Goal: Task Accomplishment & Management: Manage account settings

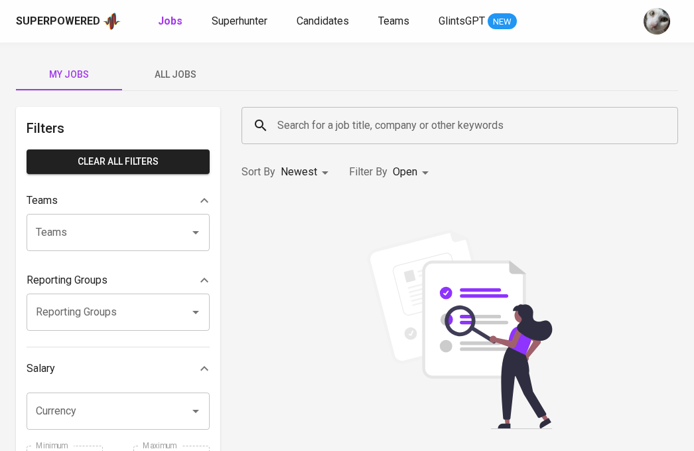
click at [179, 70] on span "All Jobs" at bounding box center [175, 74] width 90 height 17
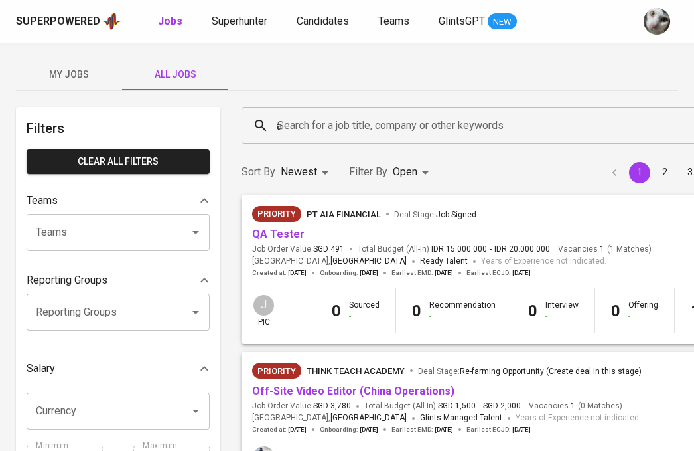
click at [277, 120] on input "a" at bounding box center [538, 125] width 529 height 25
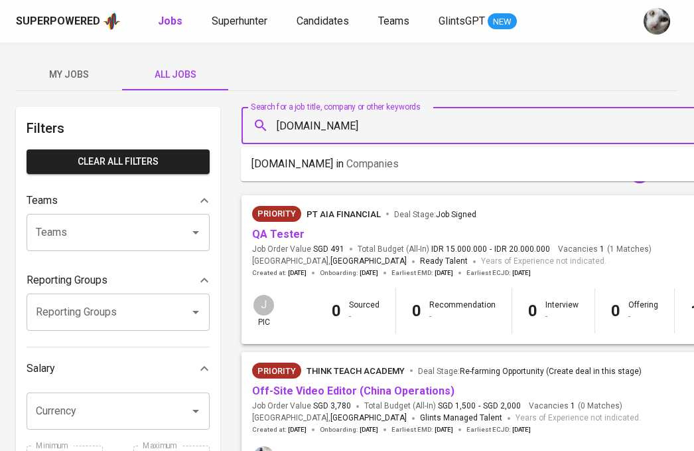
type input "[DOMAIN_NAME]"
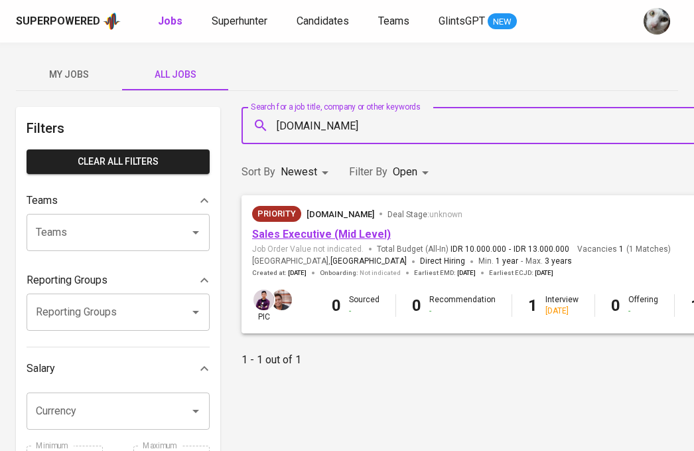
click at [315, 232] on link "Sales Executive (Mid Level)" at bounding box center [321, 234] width 139 height 13
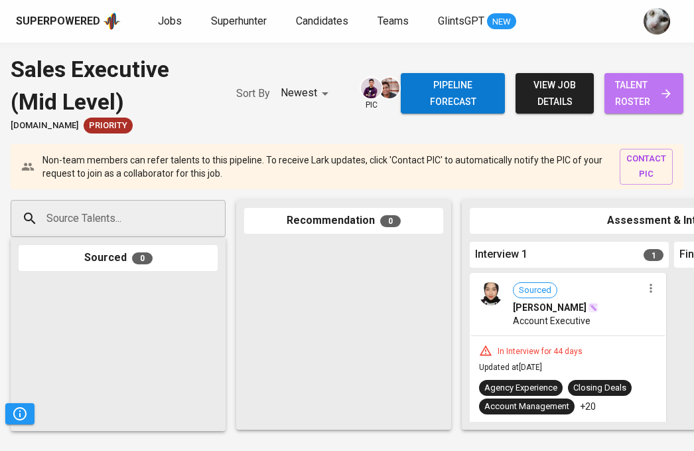
click at [648, 104] on span "talent roster" at bounding box center [644, 93] width 58 height 33
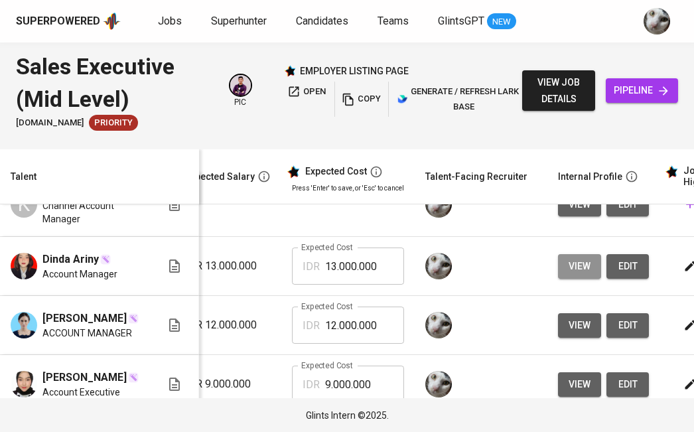
click at [576, 269] on span "view" at bounding box center [580, 266] width 22 height 17
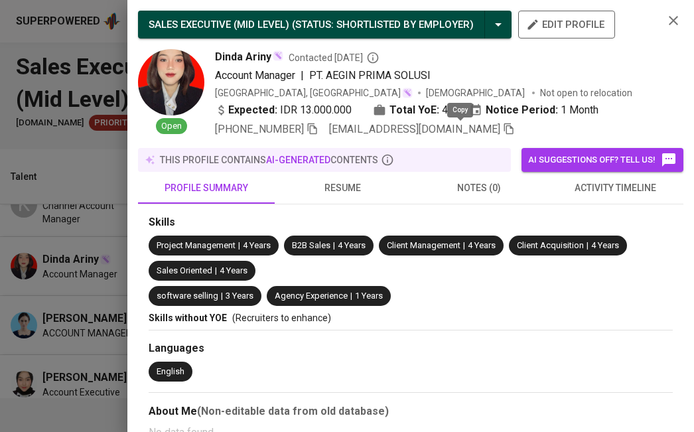
click at [503, 133] on icon "button" at bounding box center [509, 129] width 12 height 12
click at [30, 189] on div at bounding box center [347, 216] width 694 height 432
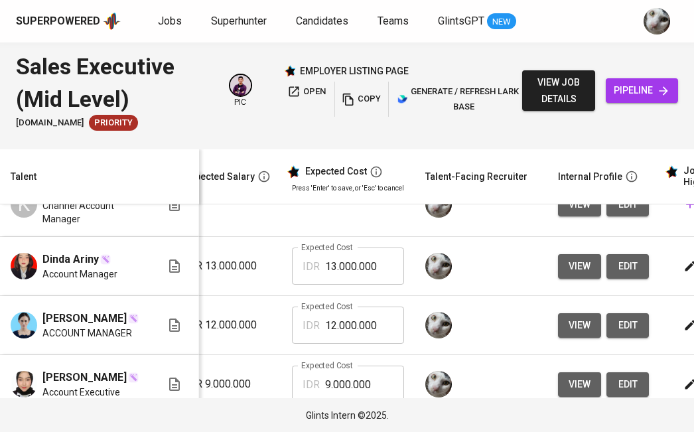
click at [576, 320] on span "view" at bounding box center [580, 325] width 22 height 17
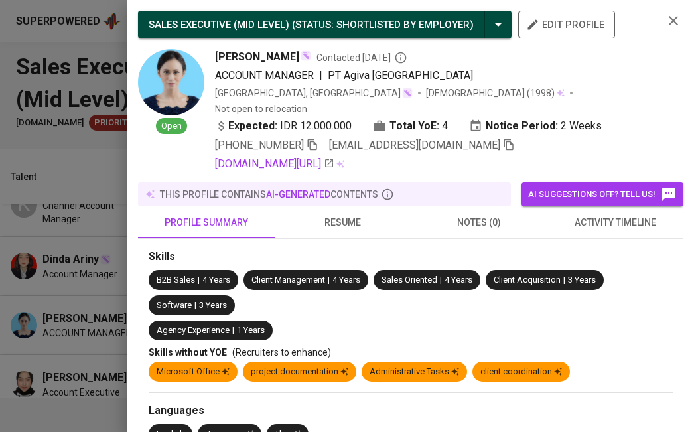
click at [505, 139] on icon "button" at bounding box center [509, 144] width 9 height 11
click at [105, 309] on div at bounding box center [347, 216] width 694 height 432
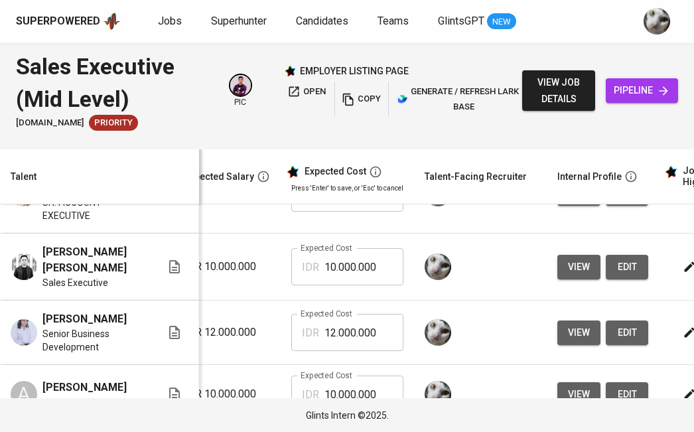
scroll to position [295, 220]
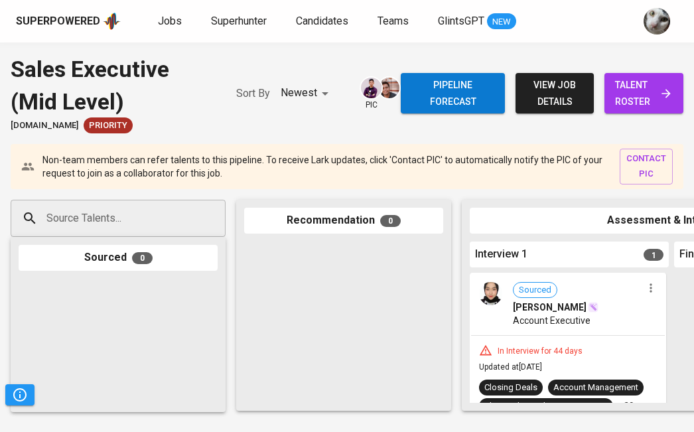
click at [153, 207] on input "Source Talents..." at bounding box center [112, 218] width 139 height 25
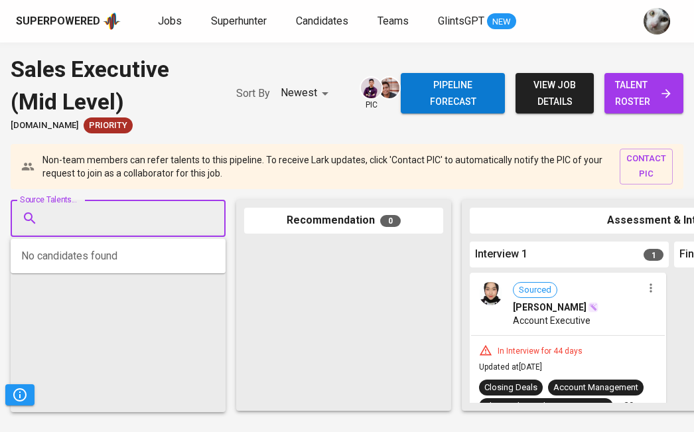
paste input "[EMAIL_ADDRESS][DOMAIN_NAME]"
type input "[EMAIL_ADDRESS][DOMAIN_NAME]"
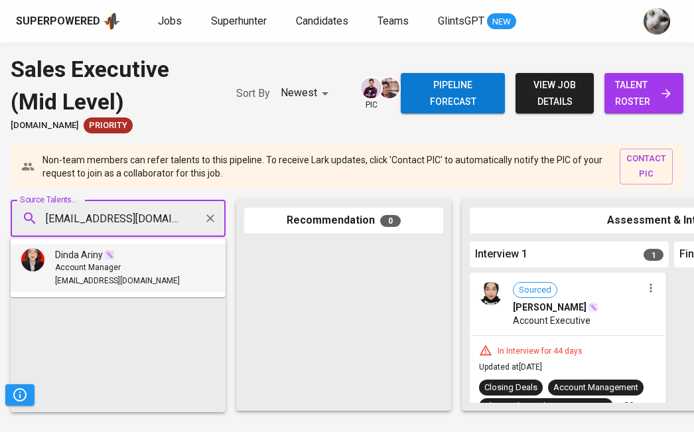
click at [145, 258] on div "Dinda Ariny" at bounding box center [117, 254] width 125 height 13
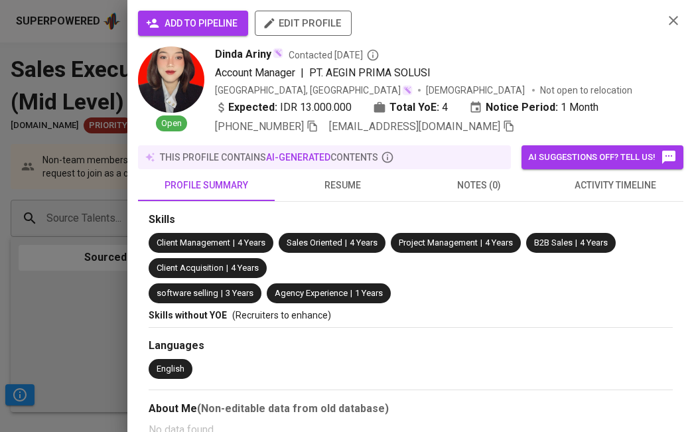
click at [214, 31] on span "add to pipeline" at bounding box center [193, 23] width 89 height 17
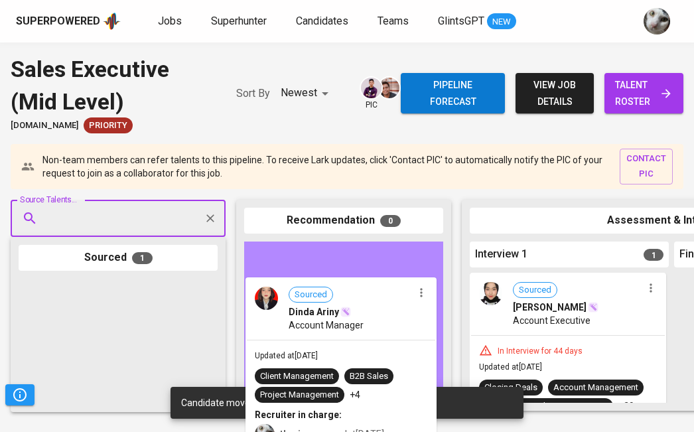
drag, startPoint x: 133, startPoint y: 304, endPoint x: 374, endPoint y: 304, distance: 240.3
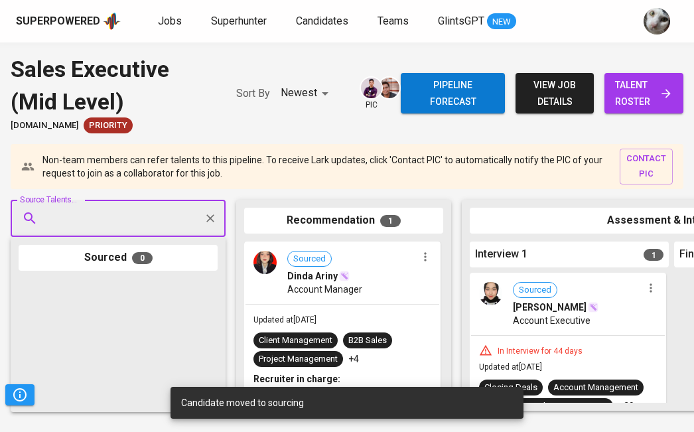
paste input "[EMAIL_ADDRESS][DOMAIN_NAME]"
type input "[EMAIL_ADDRESS][DOMAIN_NAME]"
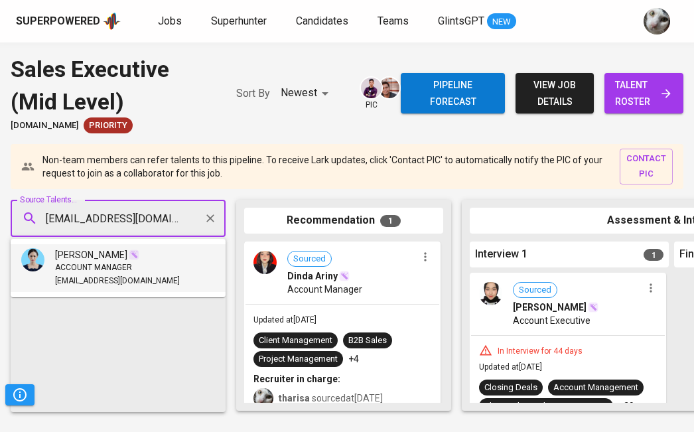
click at [141, 259] on div "[PERSON_NAME]" at bounding box center [117, 254] width 125 height 13
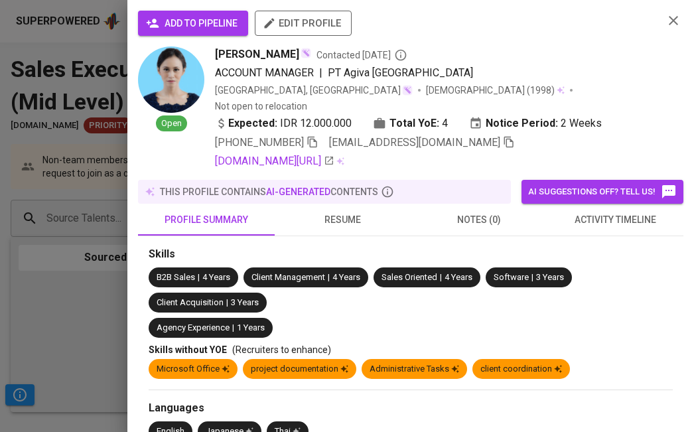
click at [169, 18] on span "add to pipeline" at bounding box center [193, 23] width 89 height 17
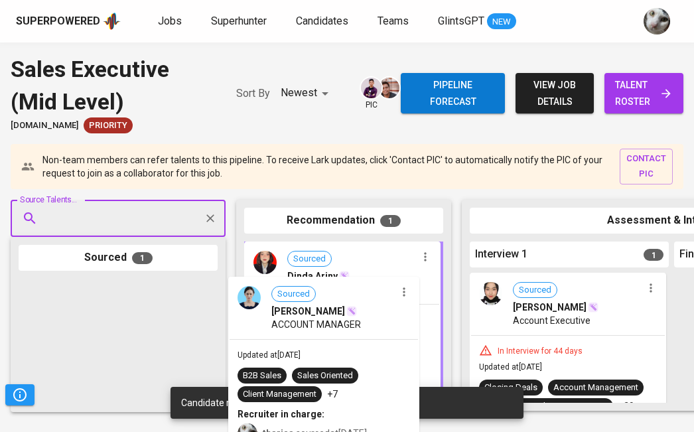
drag, startPoint x: 133, startPoint y: 349, endPoint x: 351, endPoint y: 349, distance: 217.1
